Goal: Information Seeking & Learning: Learn about a topic

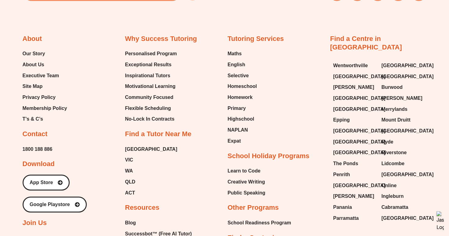
scroll to position [2478, 0]
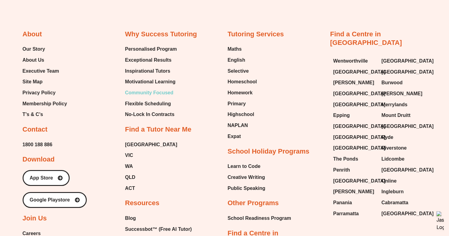
click at [152, 88] on span "Community Focused" at bounding box center [149, 92] width 48 height 9
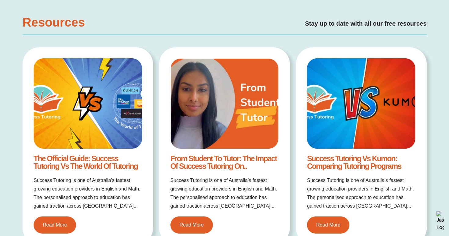
scroll to position [768, 0]
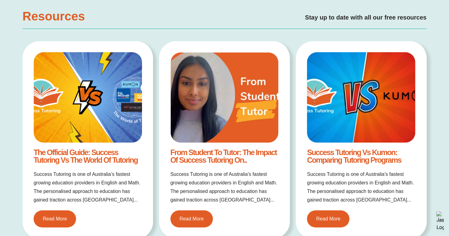
click at [193, 155] on link "From Student to Tutor: The Impact of Success Tutoring on.." at bounding box center [224, 156] width 106 height 16
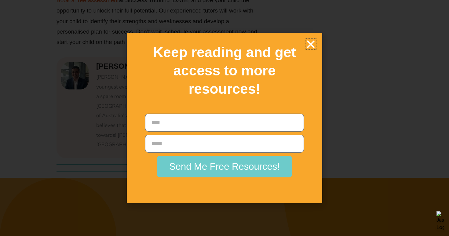
scroll to position [2081, 0]
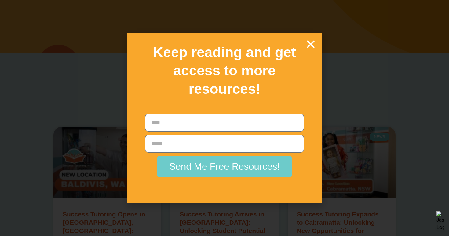
click at [312, 45] on icon "Close" at bounding box center [311, 44] width 11 height 11
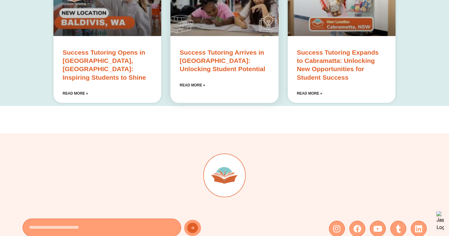
scroll to position [2527, 0]
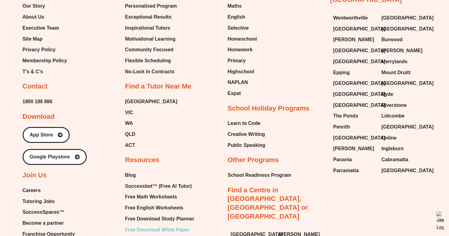
click at [146, 226] on span "Free Download White Paper" at bounding box center [157, 230] width 65 height 9
click at [139, 193] on span "Free Math Worksheets" at bounding box center [151, 197] width 52 height 9
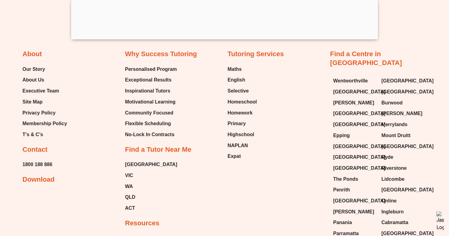
scroll to position [688, 0]
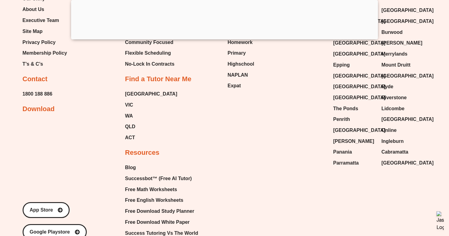
click at [223, 38] on div at bounding box center [224, 38] width 307 height 0
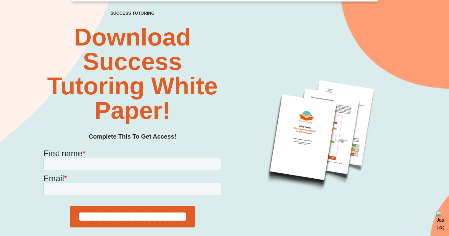
scroll to position [59, 0]
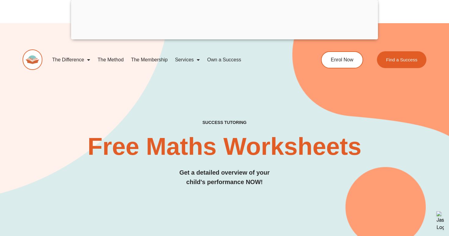
click at [223, 38] on div at bounding box center [224, 38] width 307 height 0
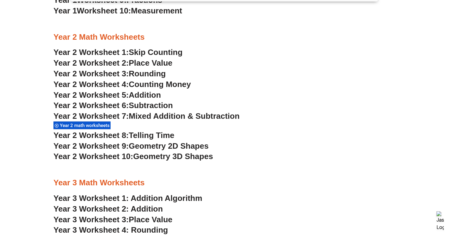
scroll to position [869, 0]
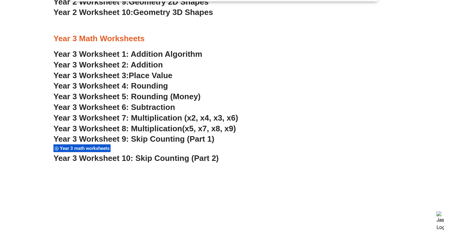
click at [77, 149] on span "Year 3 math worksheets" at bounding box center [86, 149] width 52 height 6
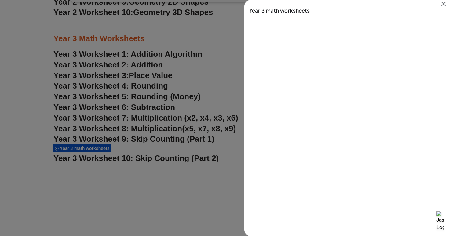
scroll to position [0, 0]
click at [443, 3] on icon "Close" at bounding box center [444, 4] width 4 height 4
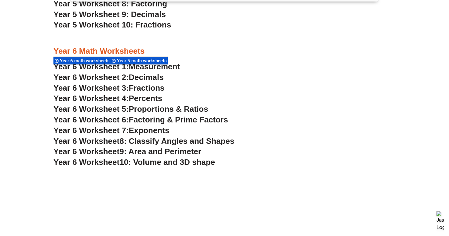
scroll to position [1644, 0]
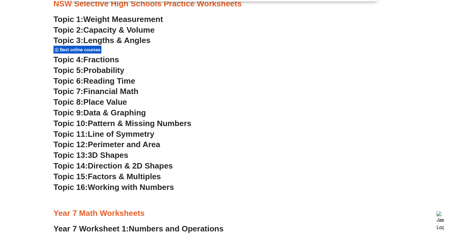
click at [94, 52] on span "Best online courses" at bounding box center [81, 50] width 42 height 6
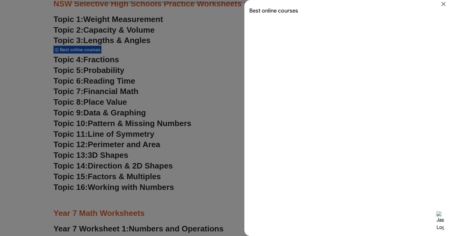
scroll to position [0, 0]
click at [447, 3] on icon "Close" at bounding box center [443, 3] width 7 height 7
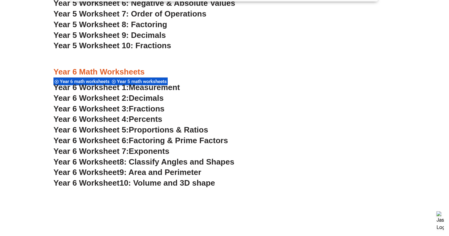
scroll to position [1353, 0]
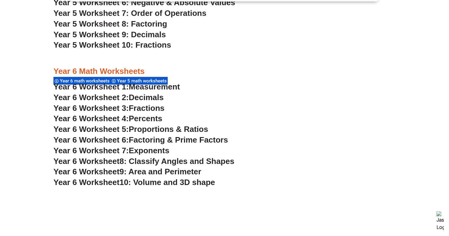
click at [97, 98] on span "Year 6 Worksheet 2:" at bounding box center [92, 97] width 76 height 9
click at [156, 110] on span "Fractions" at bounding box center [147, 108] width 36 height 9
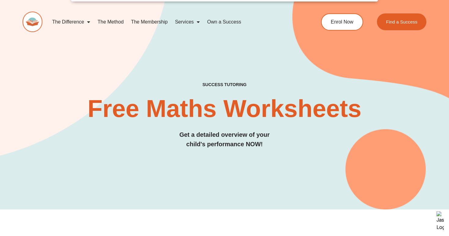
click at [117, 20] on link "The Method" at bounding box center [110, 22] width 33 height 14
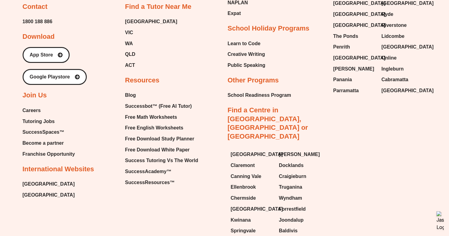
scroll to position [1497, 0]
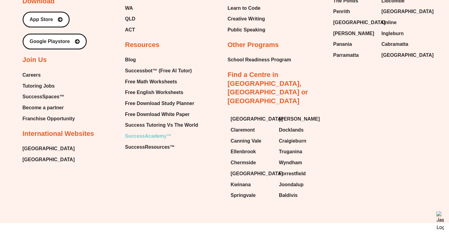
click at [131, 136] on span "SuccessAcademy™" at bounding box center [148, 136] width 46 height 9
click at [153, 69] on span "Successbot™ (Free AI Tutor)" at bounding box center [158, 70] width 67 height 9
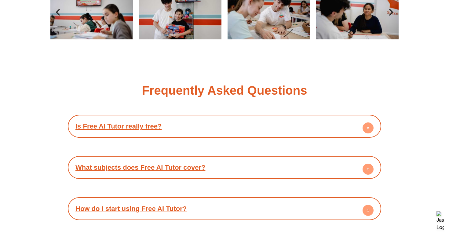
scroll to position [1167, 0]
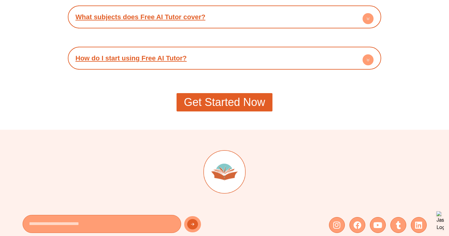
click at [213, 94] on link "Get Started Now" at bounding box center [225, 102] width 96 height 18
